Goal: Task Accomplishment & Management: Complete application form

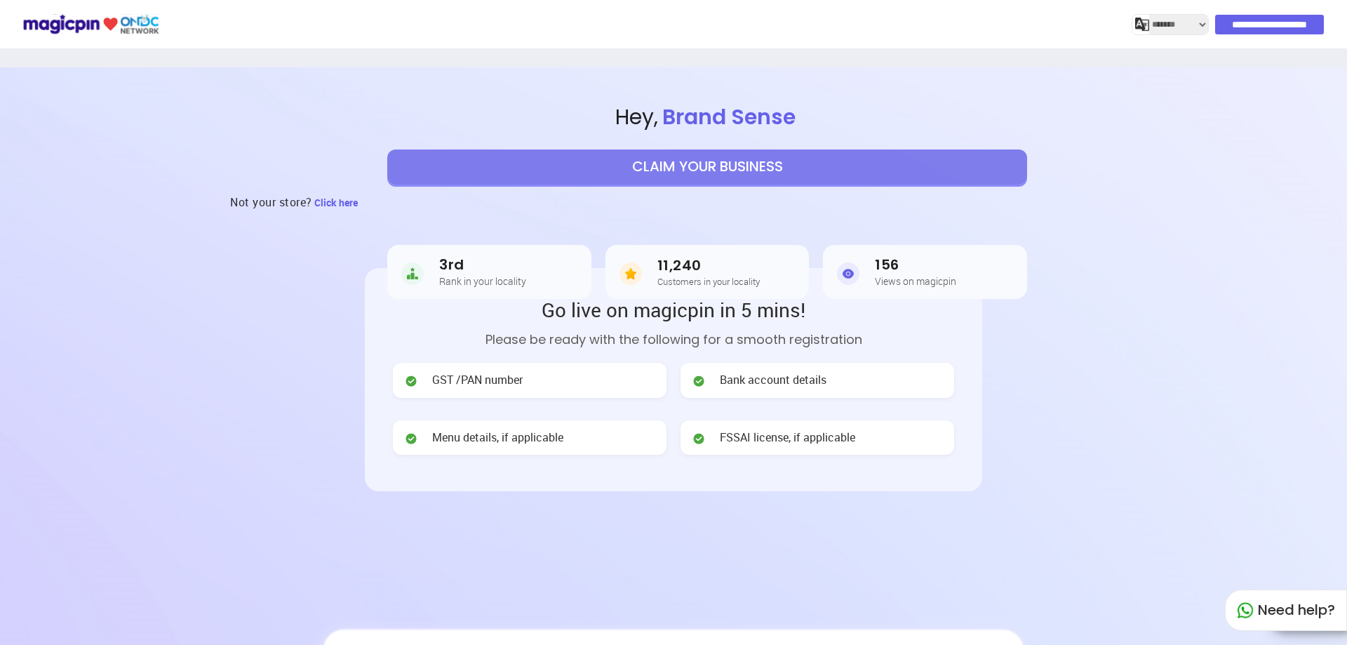
select select "*******"
click at [599, 178] on button "CLAIM YOUR BUSINESS" at bounding box center [707, 166] width 640 height 35
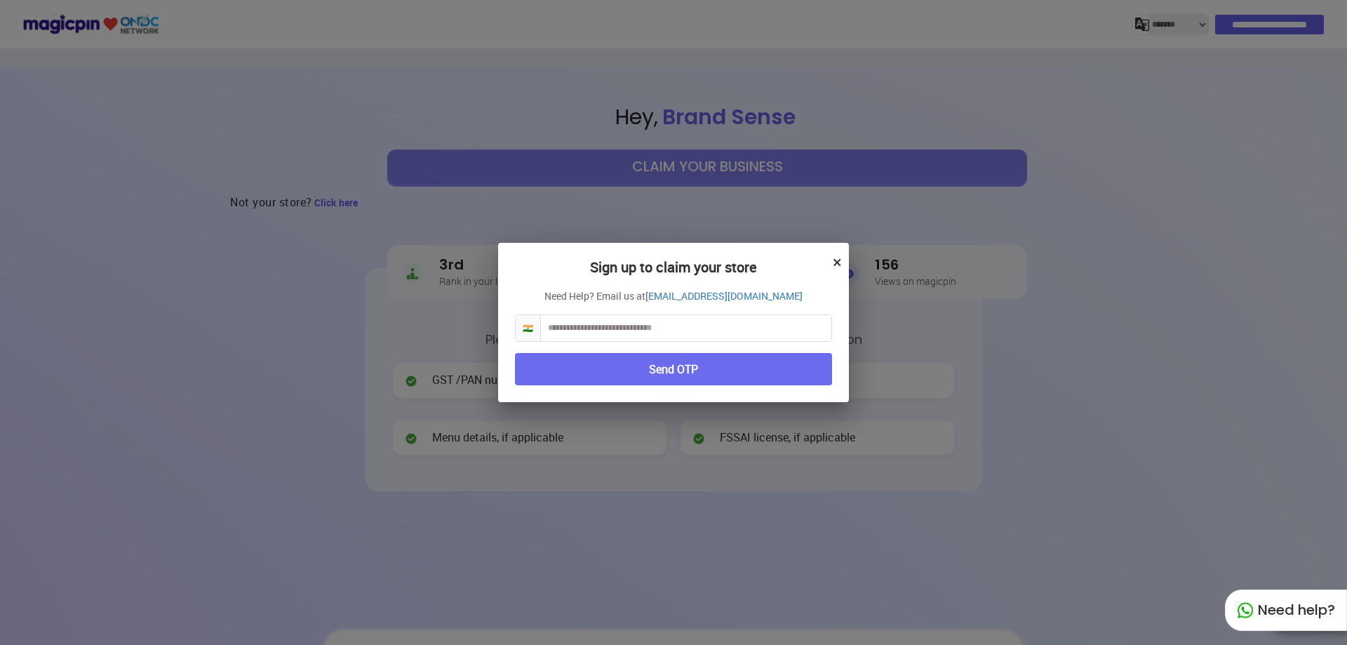
click at [633, 337] on input "text" at bounding box center [686, 328] width 290 height 26
type input "**********"
click at [675, 369] on button "Send OTP" at bounding box center [673, 369] width 317 height 33
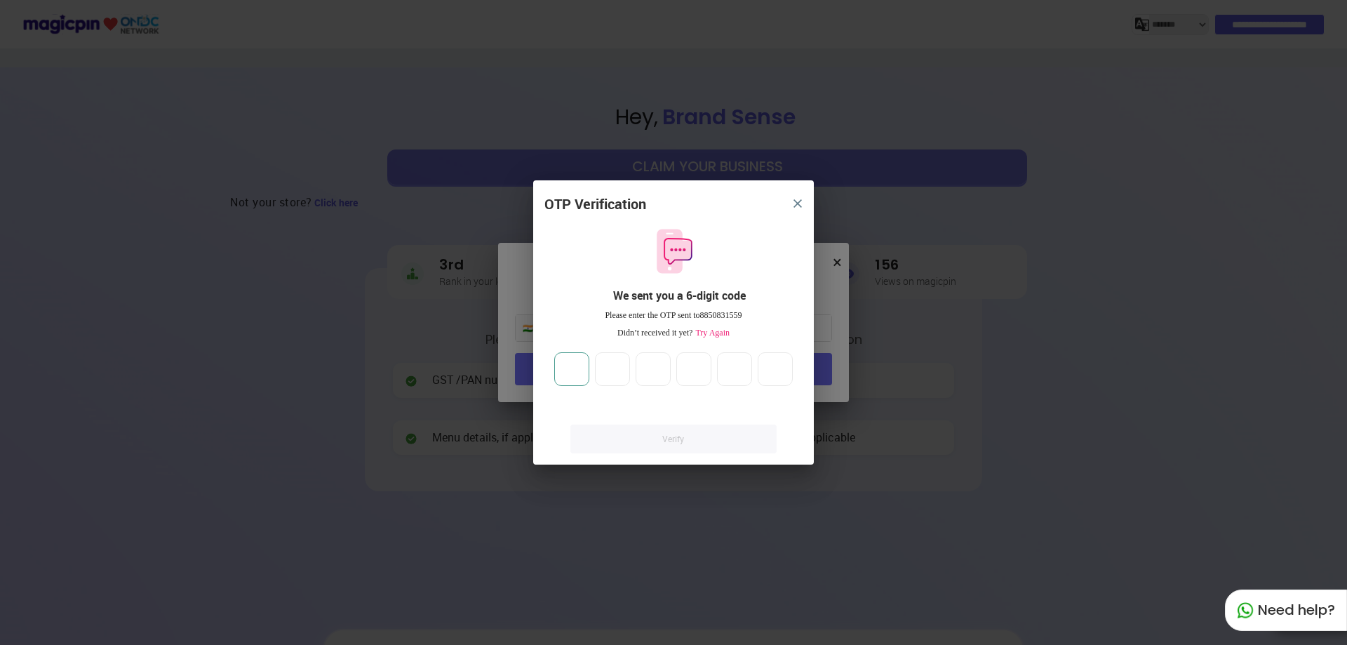
click at [586, 370] on input "number" at bounding box center [571, 369] width 35 height 34
type input "*"
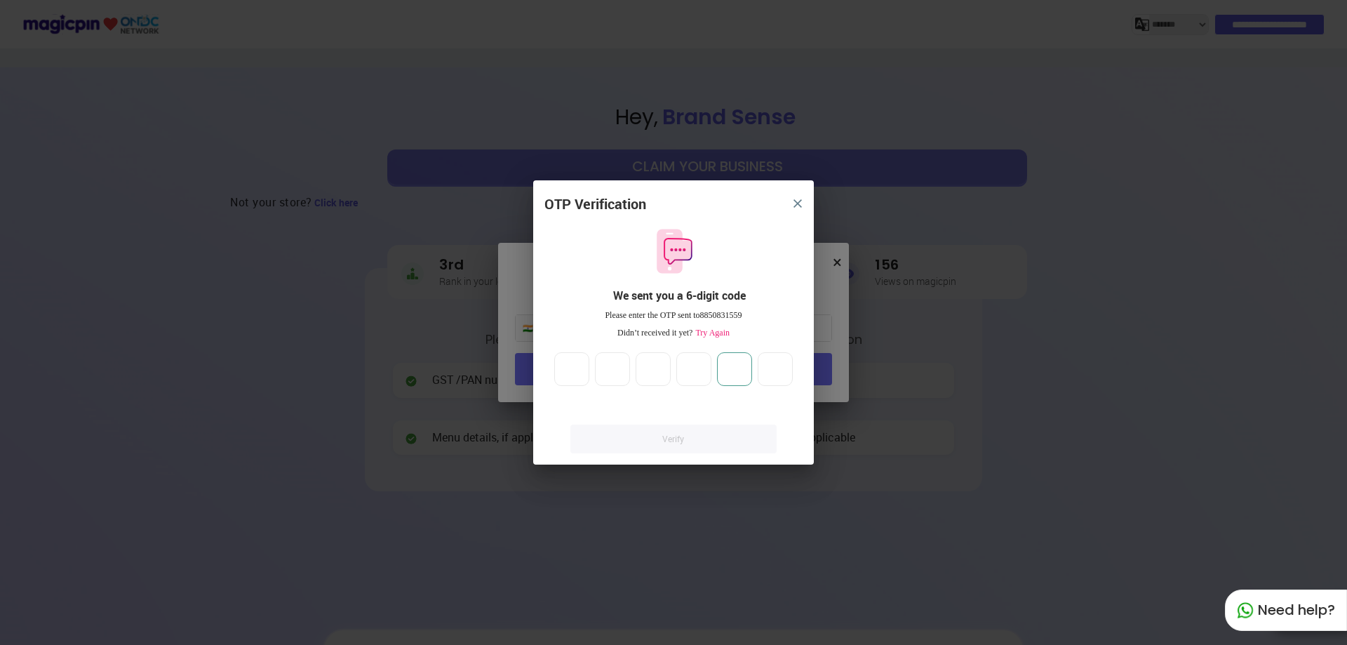
type input "*"
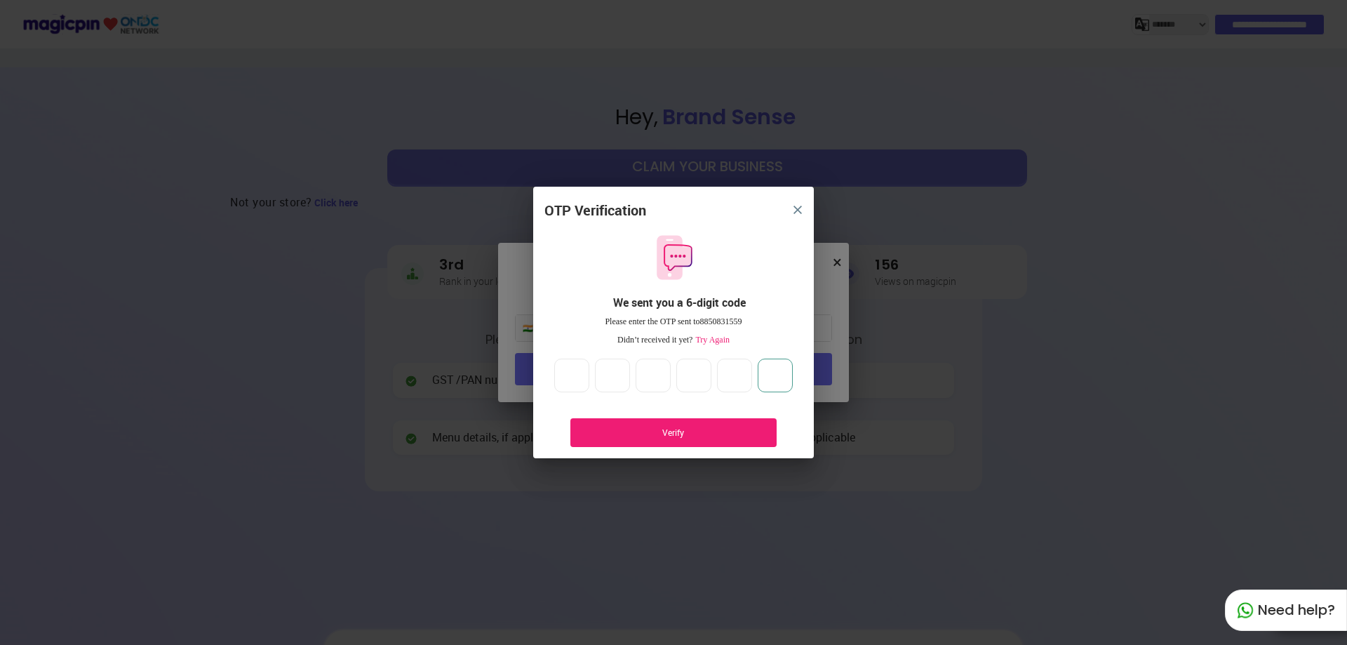
type input "*"
click at [667, 429] on div "Verify" at bounding box center [673, 432] width 164 height 12
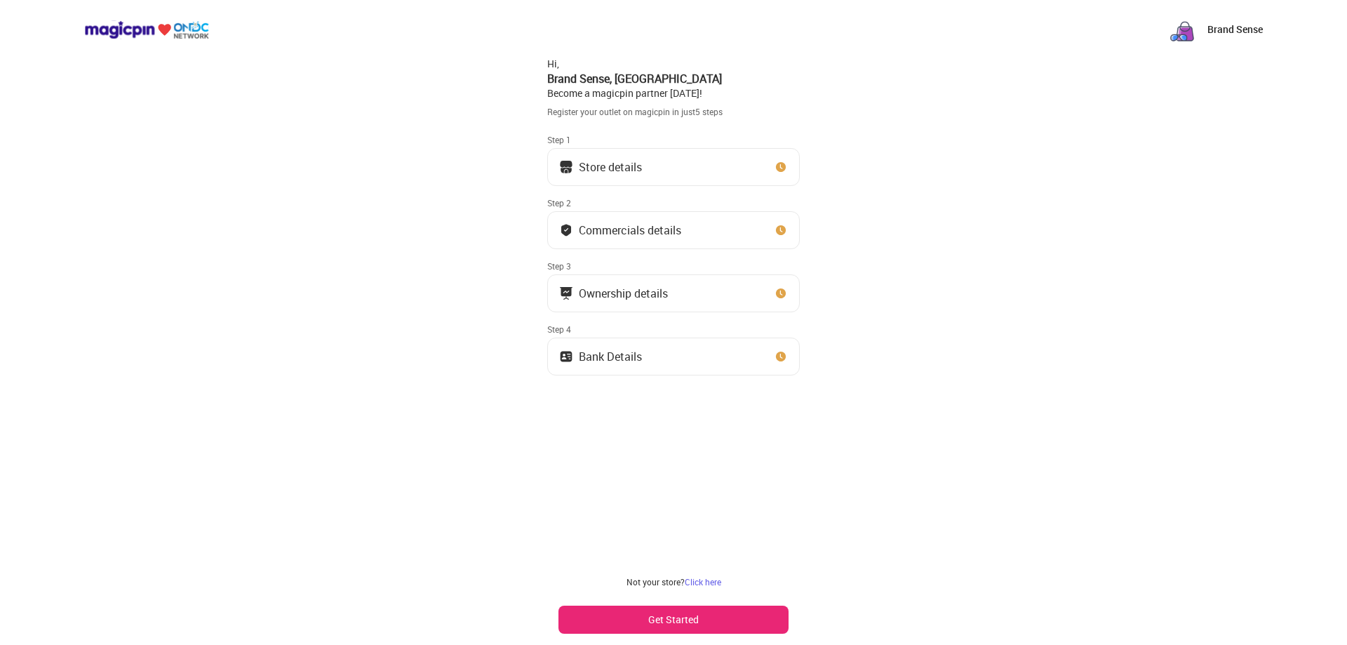
click at [667, 619] on button "Get Started" at bounding box center [673, 619] width 230 height 28
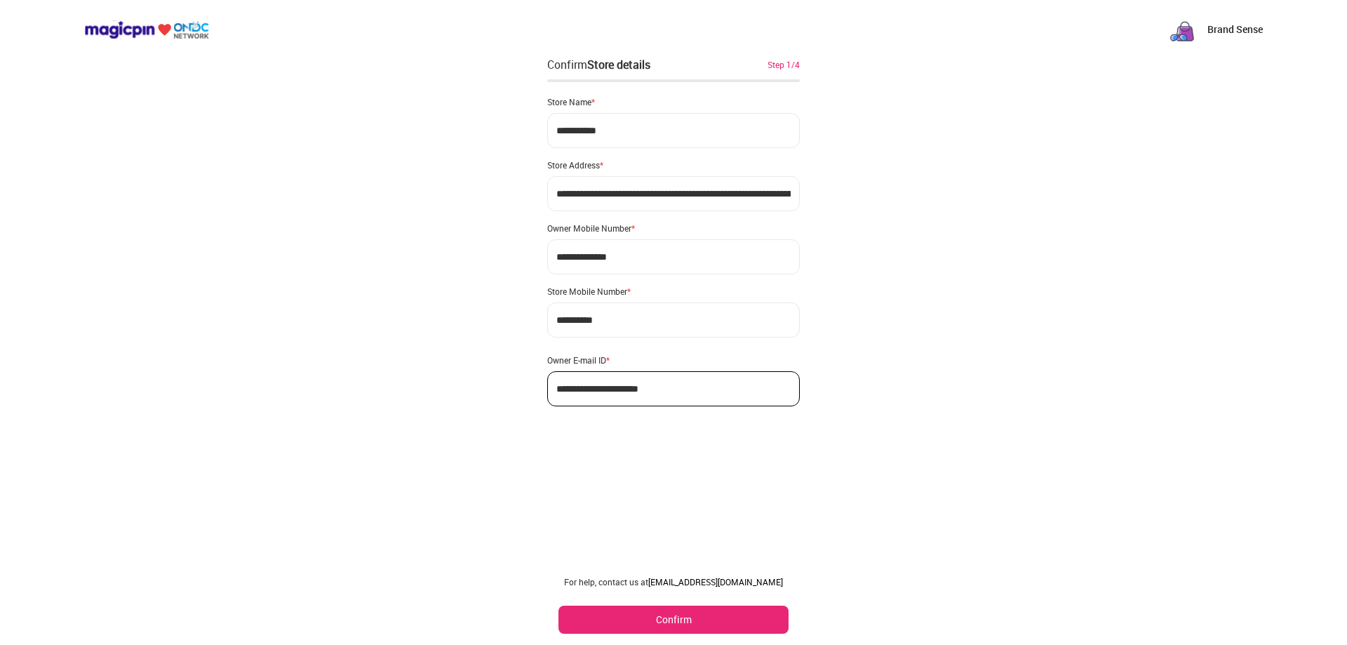
click at [667, 619] on button "Confirm" at bounding box center [673, 619] width 230 height 28
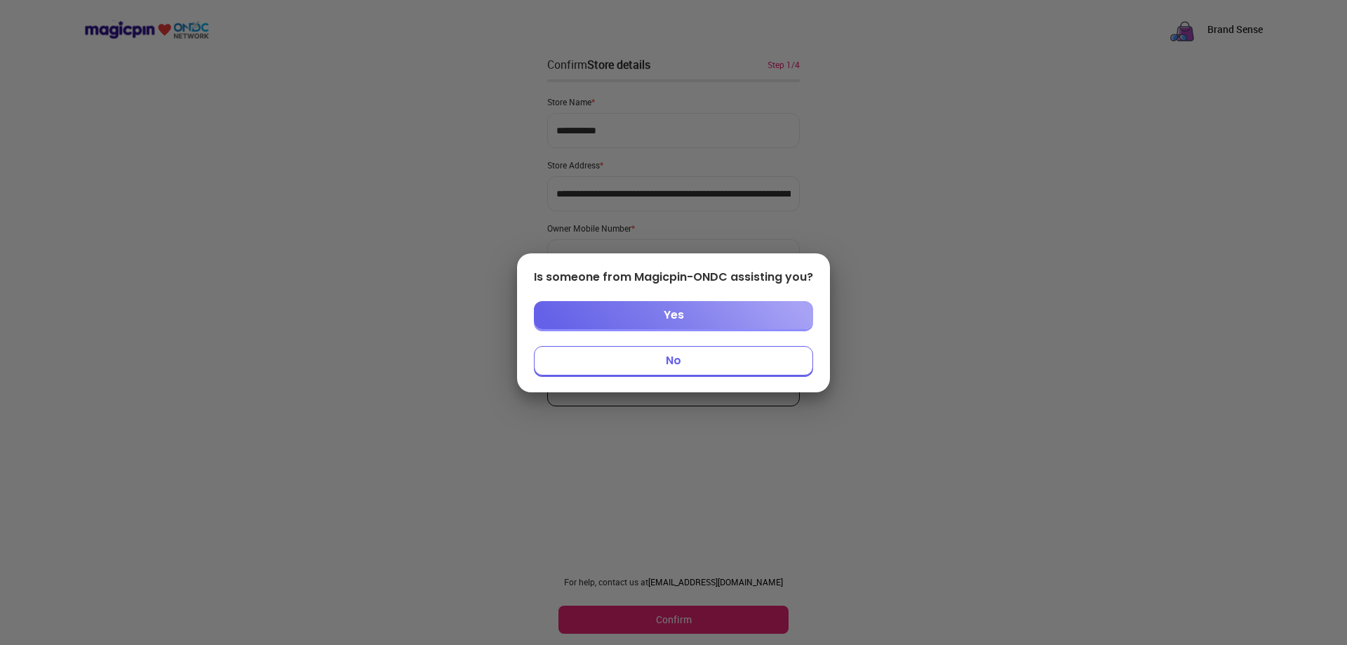
click at [677, 363] on button "No" at bounding box center [673, 360] width 279 height 29
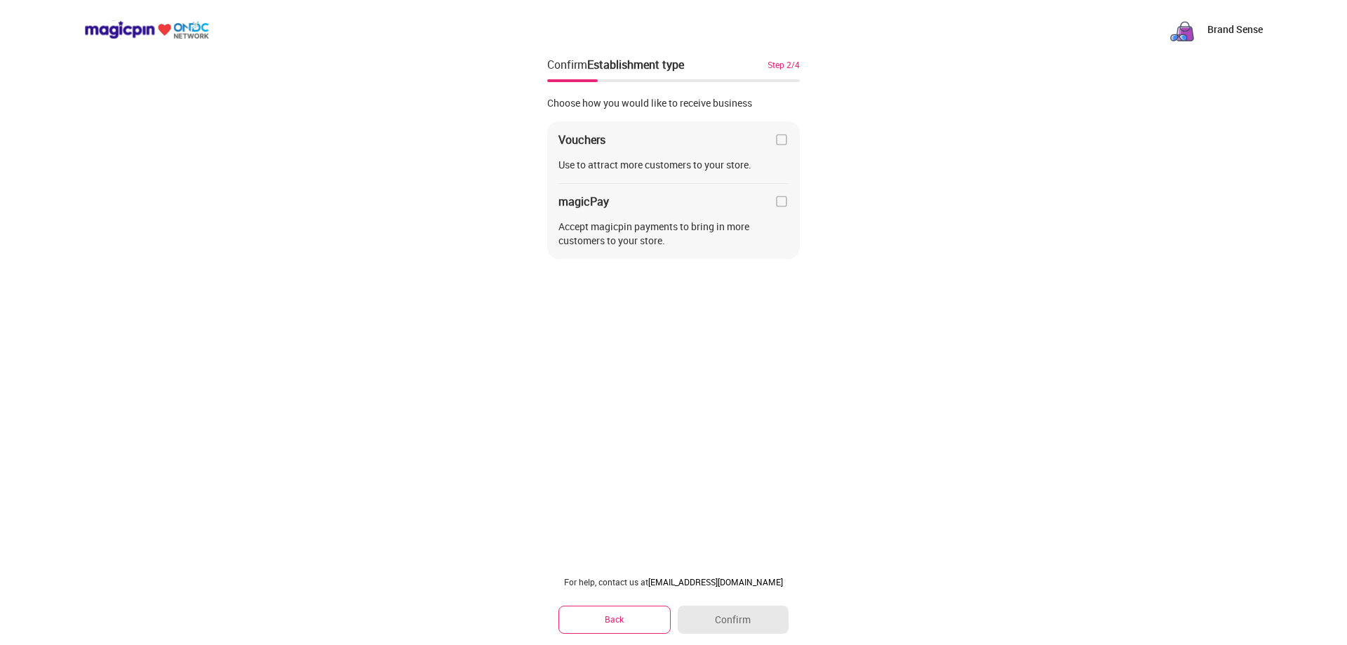
click at [781, 206] on img at bounding box center [781, 201] width 14 height 14
click at [782, 139] on img at bounding box center [781, 140] width 14 height 14
click at [724, 617] on button "Confirm" at bounding box center [733, 619] width 111 height 28
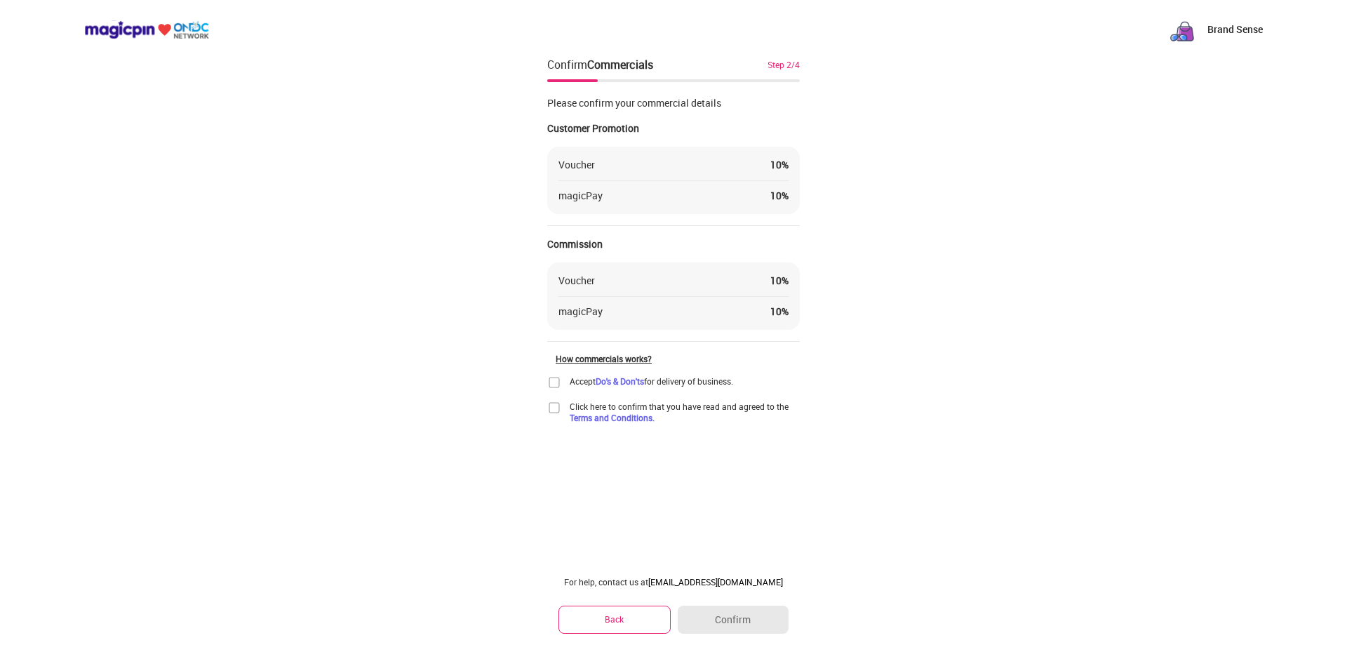
click at [594, 170] on div "Voucher" at bounding box center [576, 165] width 36 height 14
click at [781, 167] on div "10 %" at bounding box center [779, 165] width 18 height 14
click at [603, 168] on div "Voucher 10 %" at bounding box center [673, 165] width 230 height 14
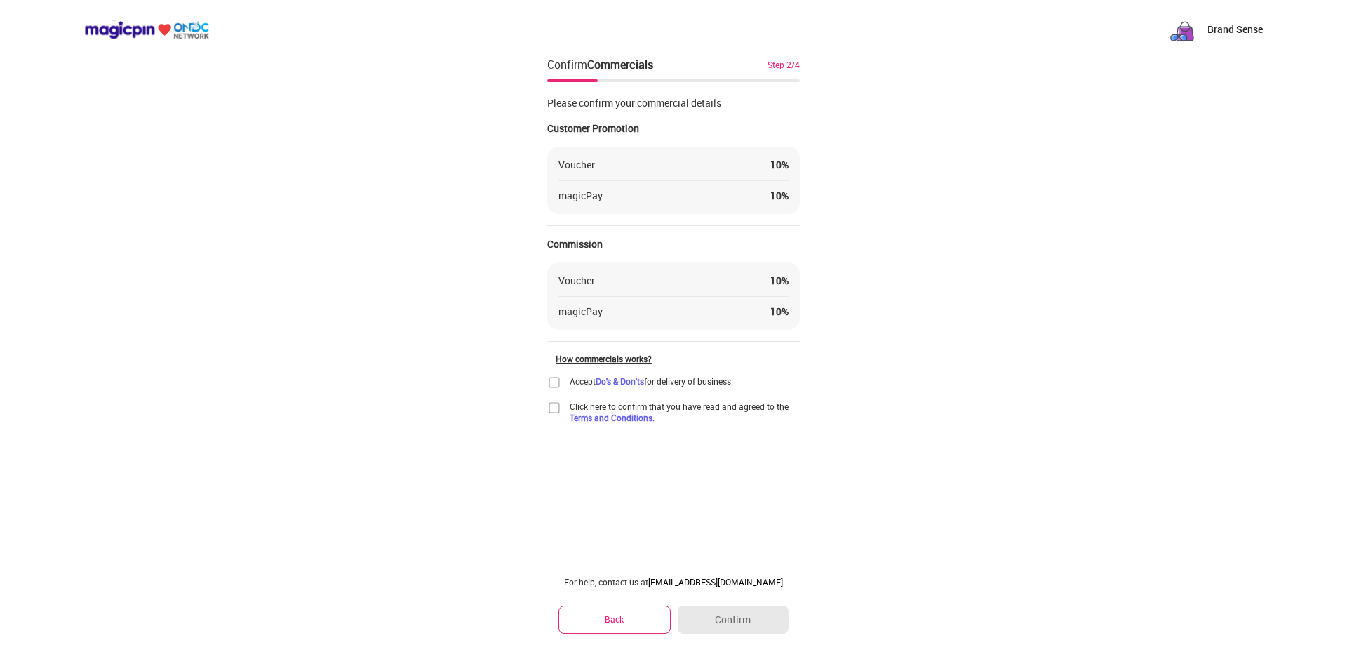
click at [603, 168] on div "Voucher 10 %" at bounding box center [673, 165] width 230 height 14
click at [554, 382] on img at bounding box center [554, 382] width 14 height 14
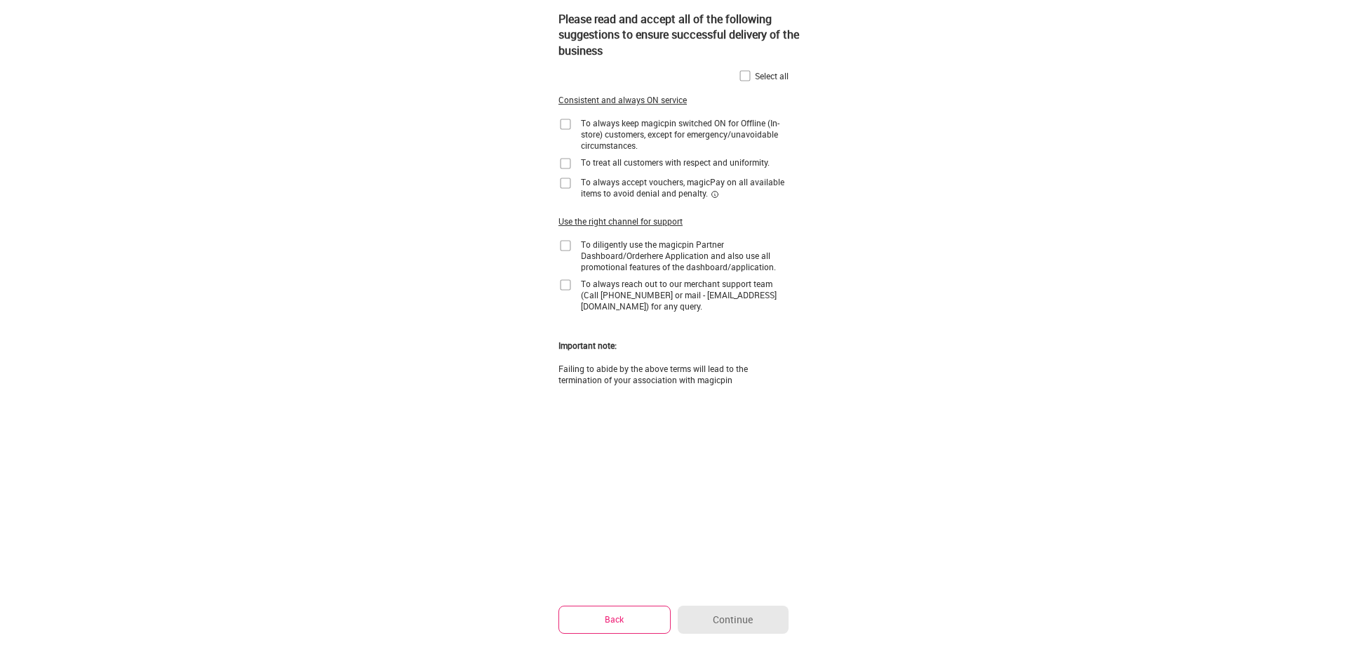
click at [743, 76] on img at bounding box center [745, 76] width 14 height 14
click at [731, 615] on button "Continue" at bounding box center [733, 619] width 111 height 28
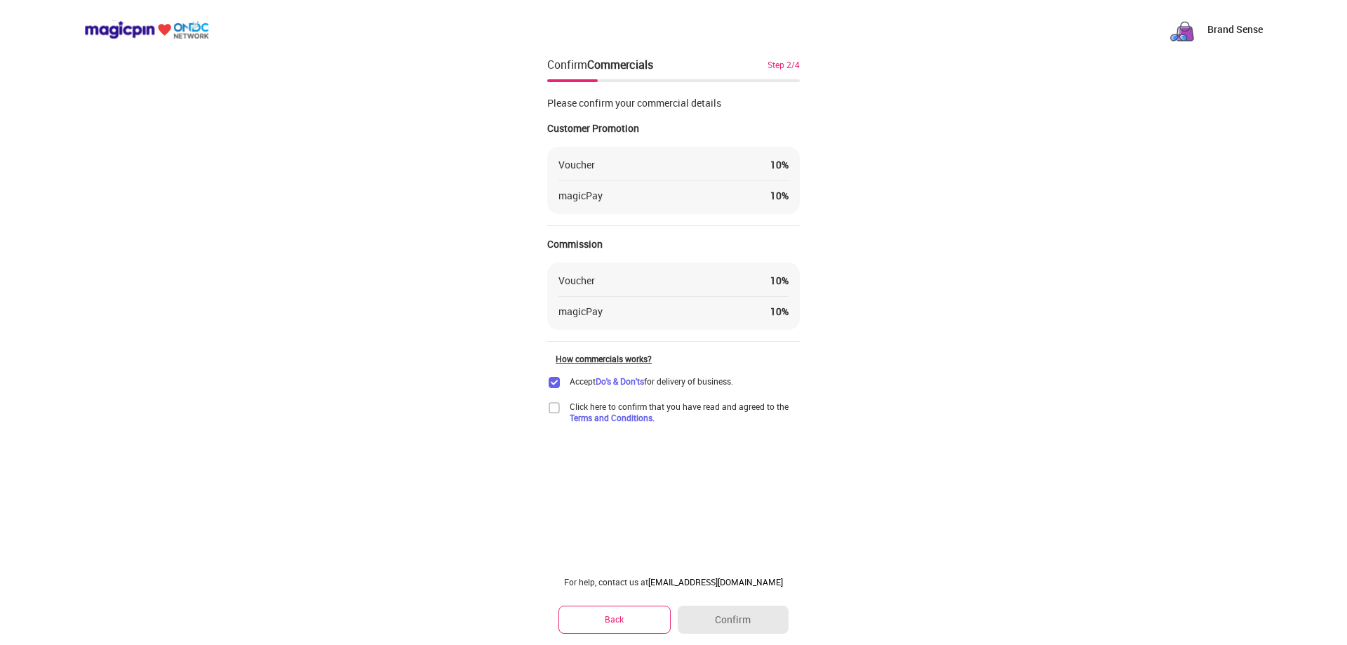
click at [552, 410] on img at bounding box center [554, 408] width 14 height 14
click at [737, 616] on button "Confirm" at bounding box center [733, 619] width 111 height 28
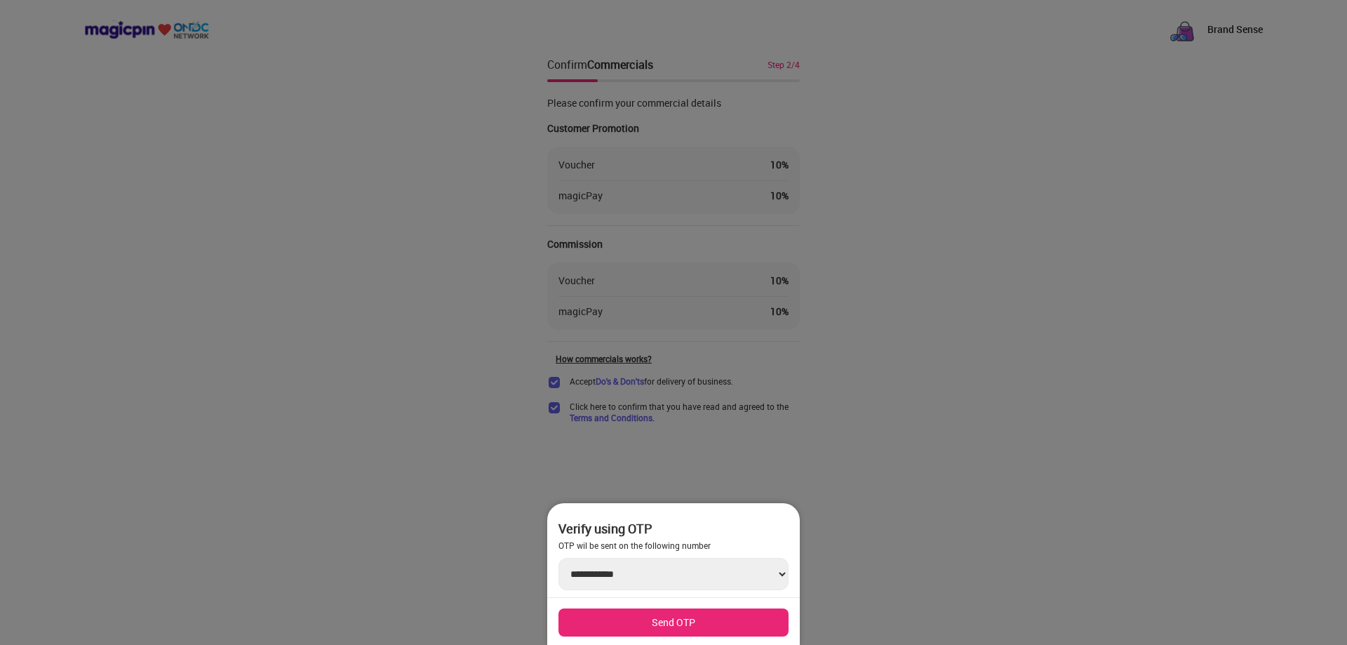
click at [706, 617] on button "Send OTP" at bounding box center [673, 622] width 230 height 28
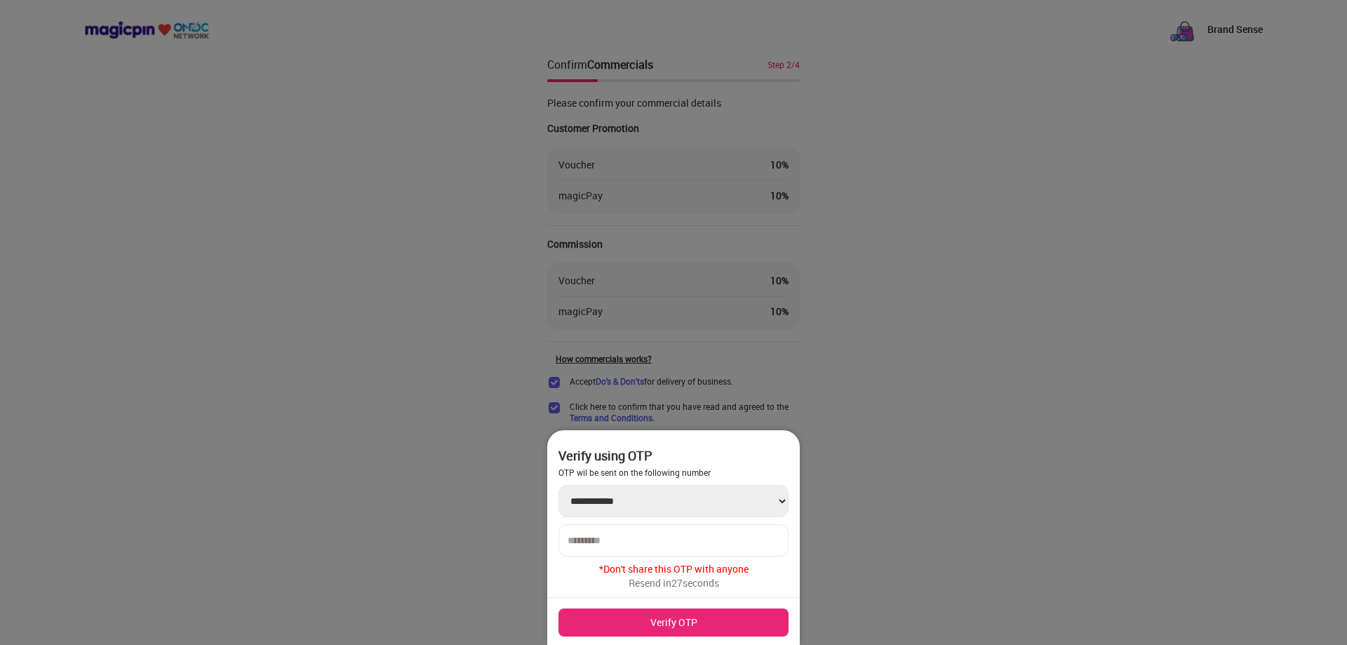
click at [642, 532] on div at bounding box center [673, 540] width 230 height 32
click at [619, 542] on input "number" at bounding box center [673, 540] width 212 height 11
type input "******"
click at [675, 627] on button "Verify OTP" at bounding box center [673, 622] width 230 height 28
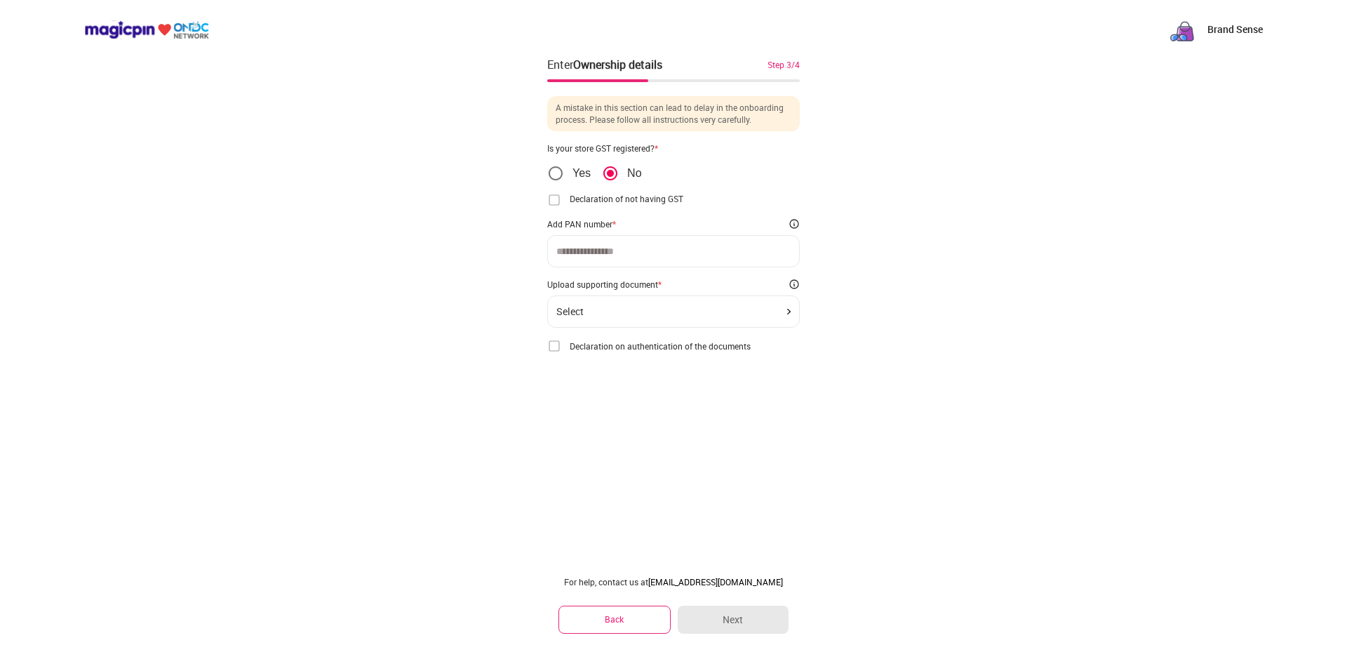
click at [553, 201] on img at bounding box center [554, 200] width 14 height 14
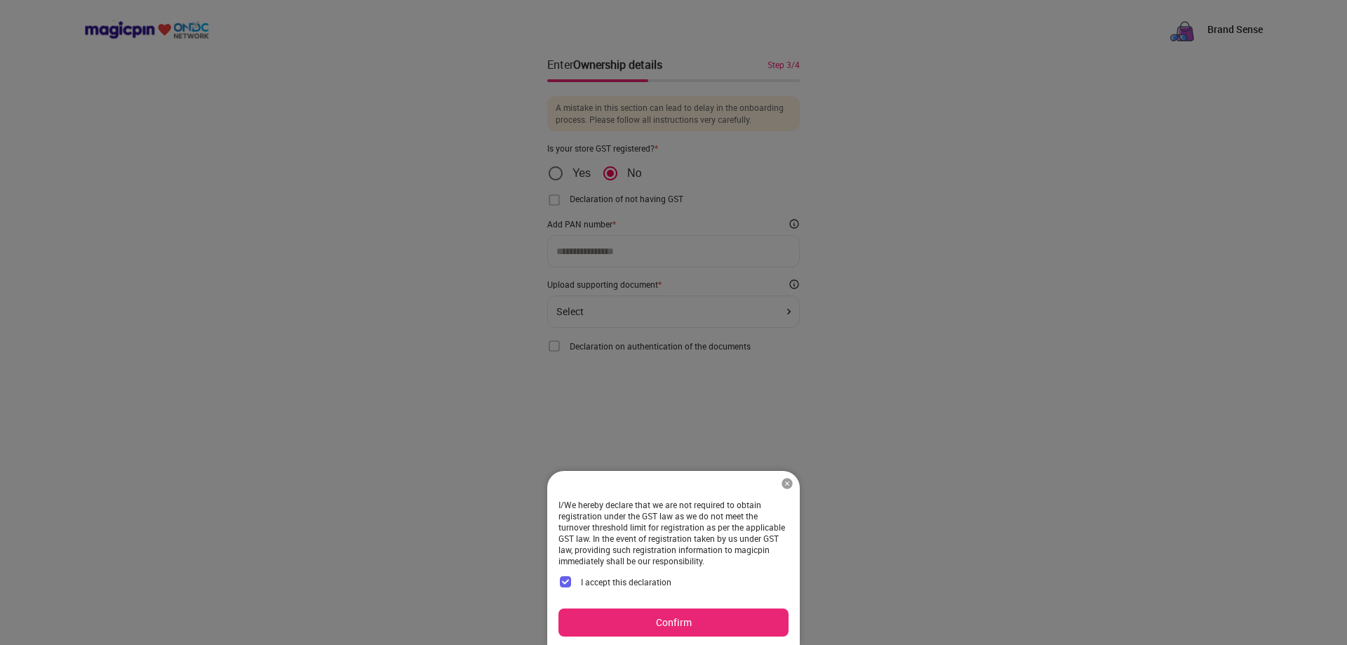
click at [787, 483] on img at bounding box center [787, 483] width 14 height 14
